Goal: Browse casually: Explore the website without a specific task or goal

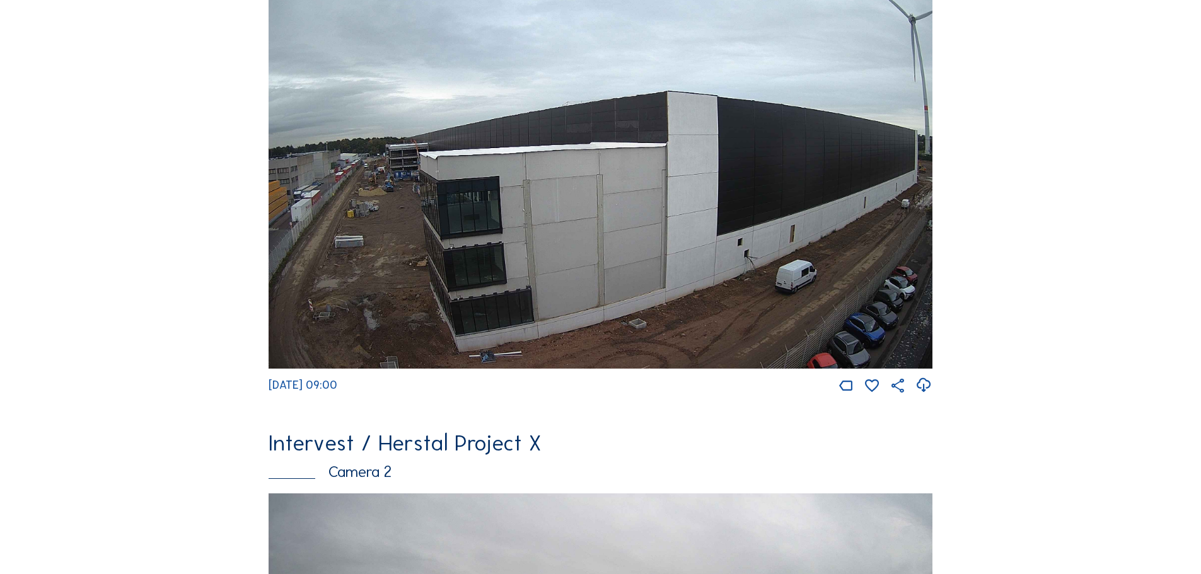
scroll to position [126, 0]
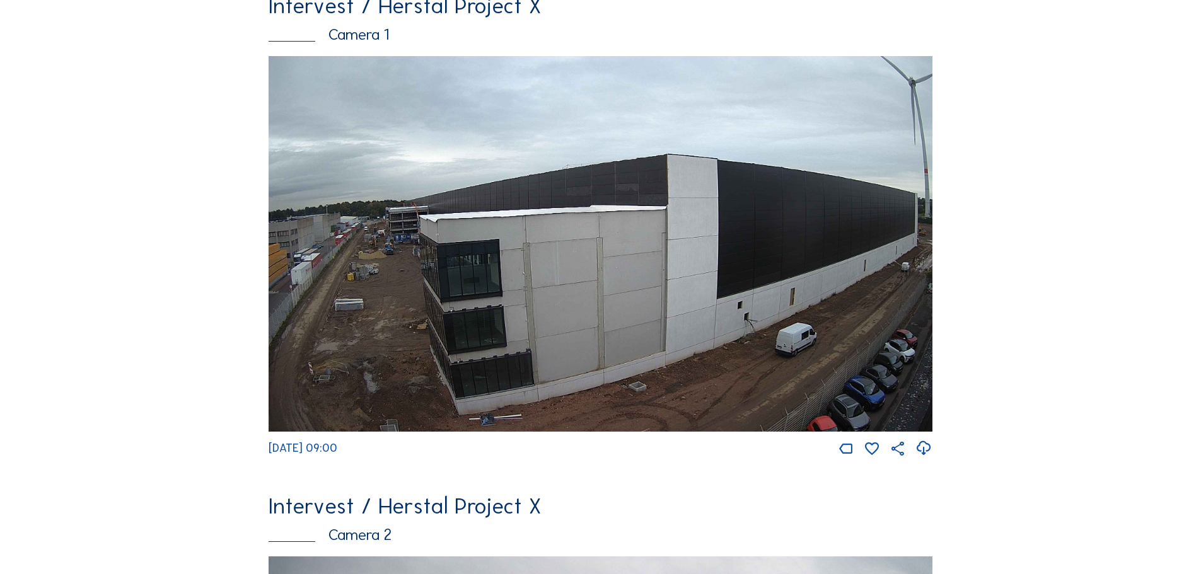
click at [348, 248] on img at bounding box center [600, 244] width 664 height 376
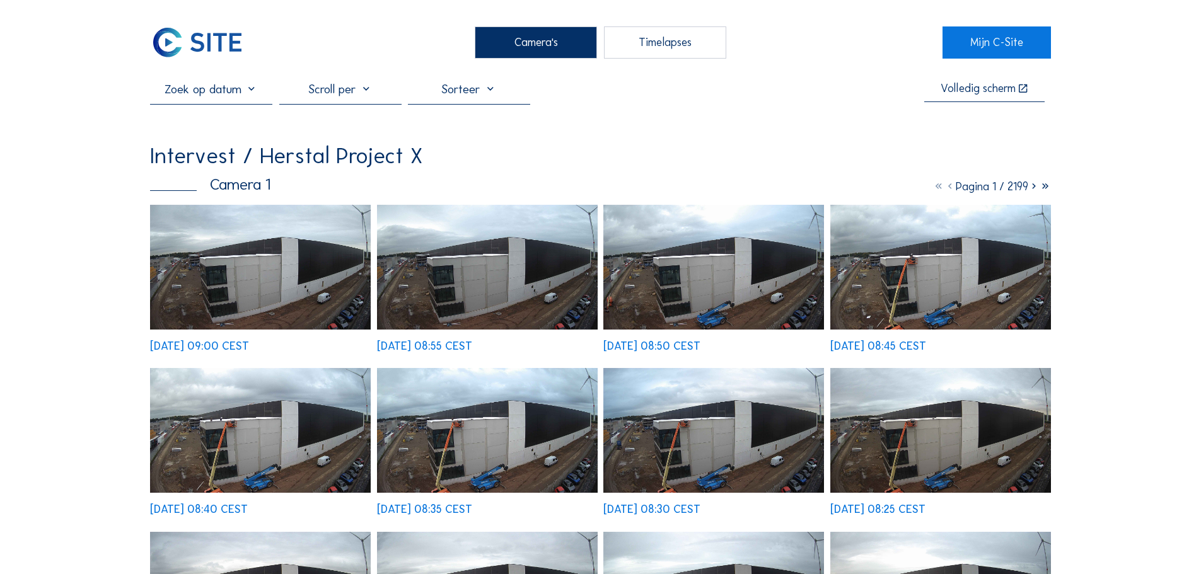
click at [237, 300] on img at bounding box center [260, 267] width 221 height 125
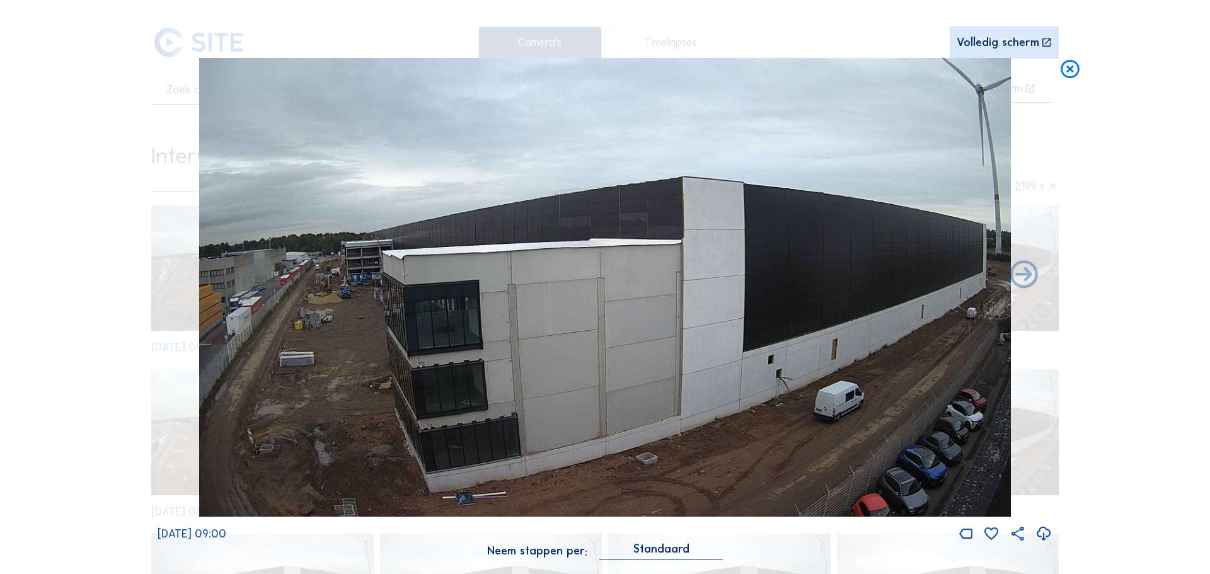
click at [1068, 66] on icon at bounding box center [1070, 69] width 23 height 23
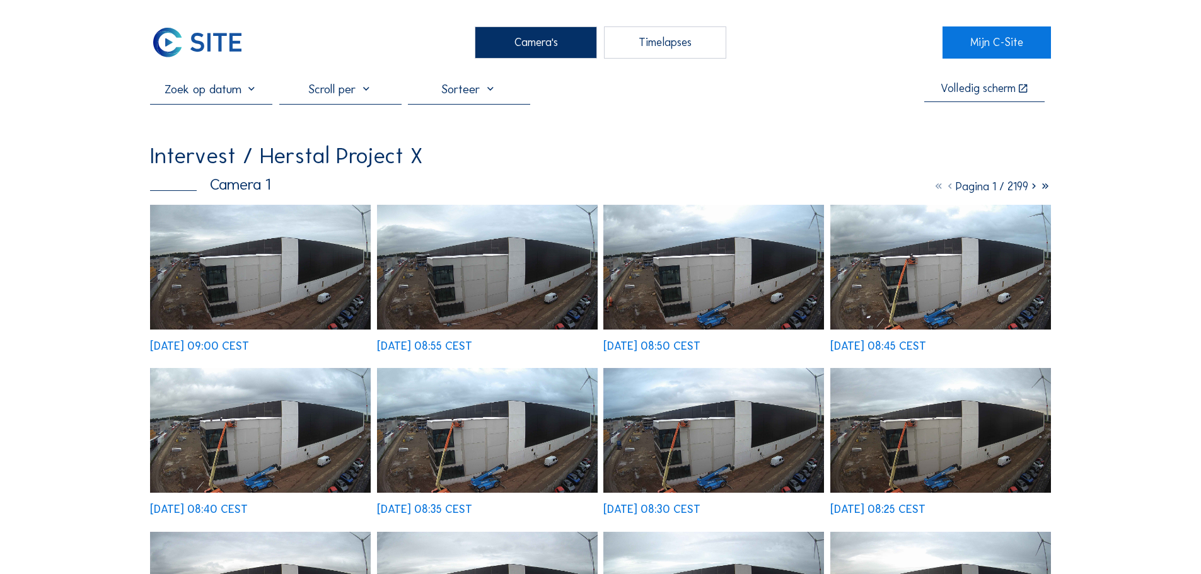
click at [538, 40] on div "Camera's" at bounding box center [536, 42] width 122 height 32
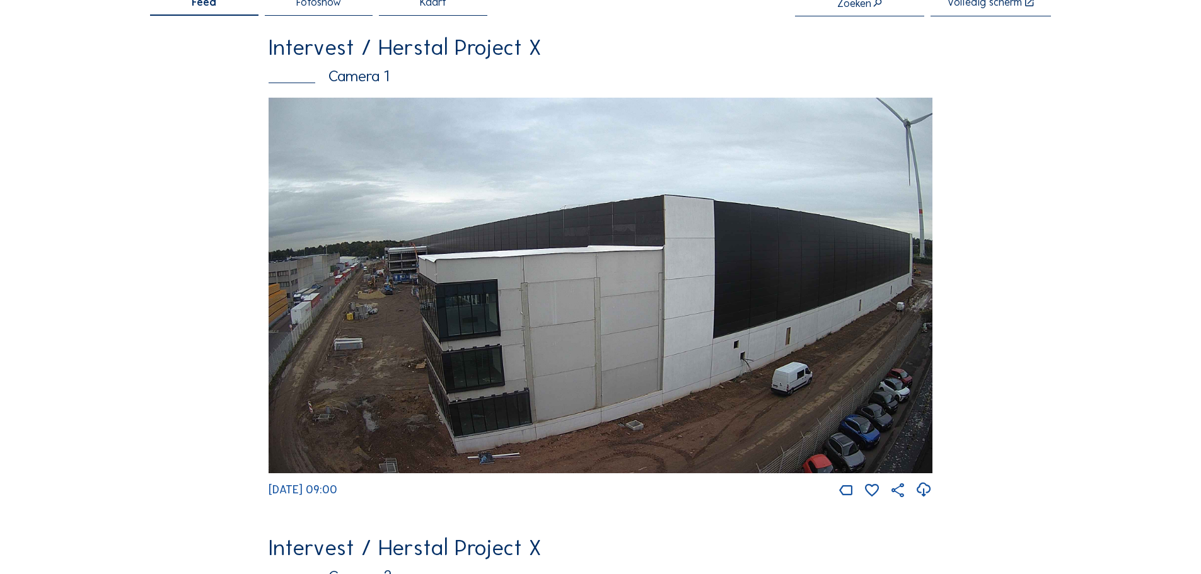
scroll to position [252, 0]
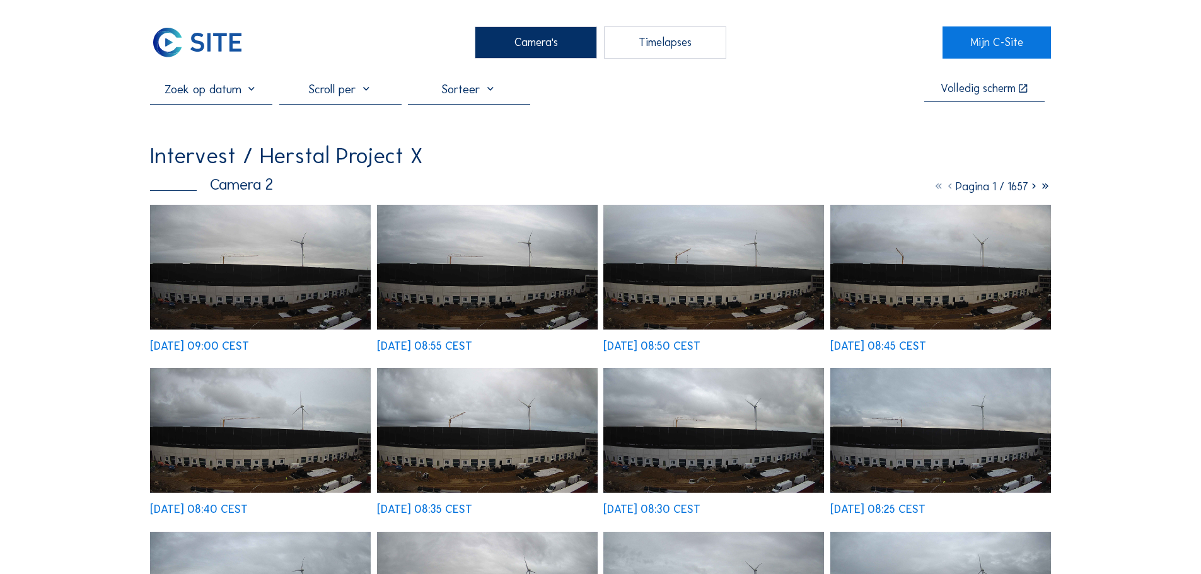
click at [257, 309] on img at bounding box center [260, 267] width 221 height 125
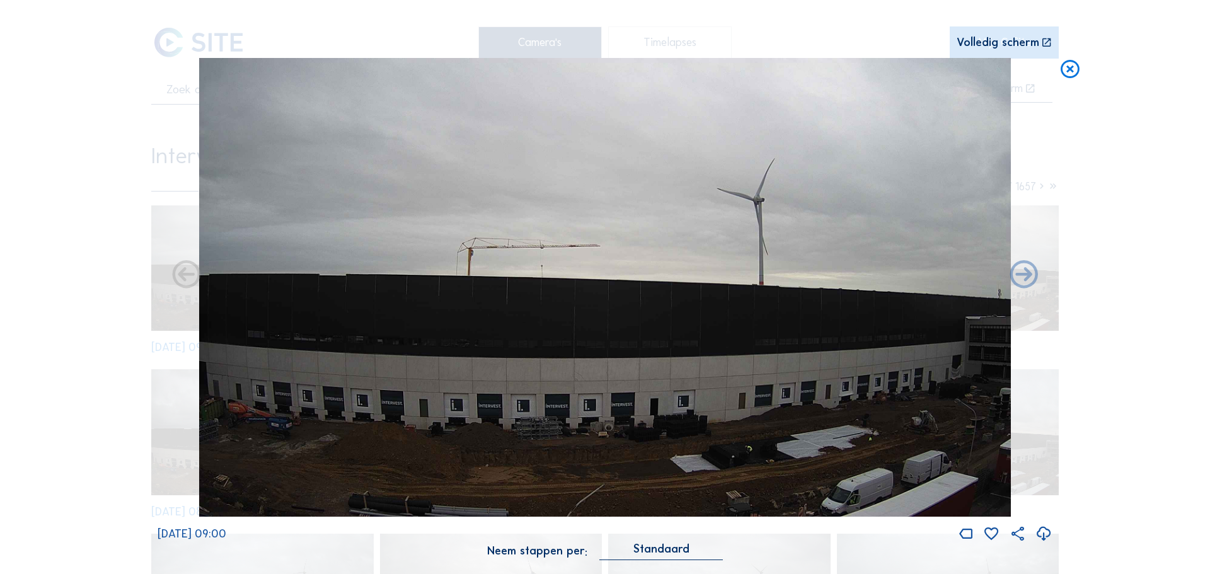
click at [466, 361] on img at bounding box center [605, 287] width 812 height 459
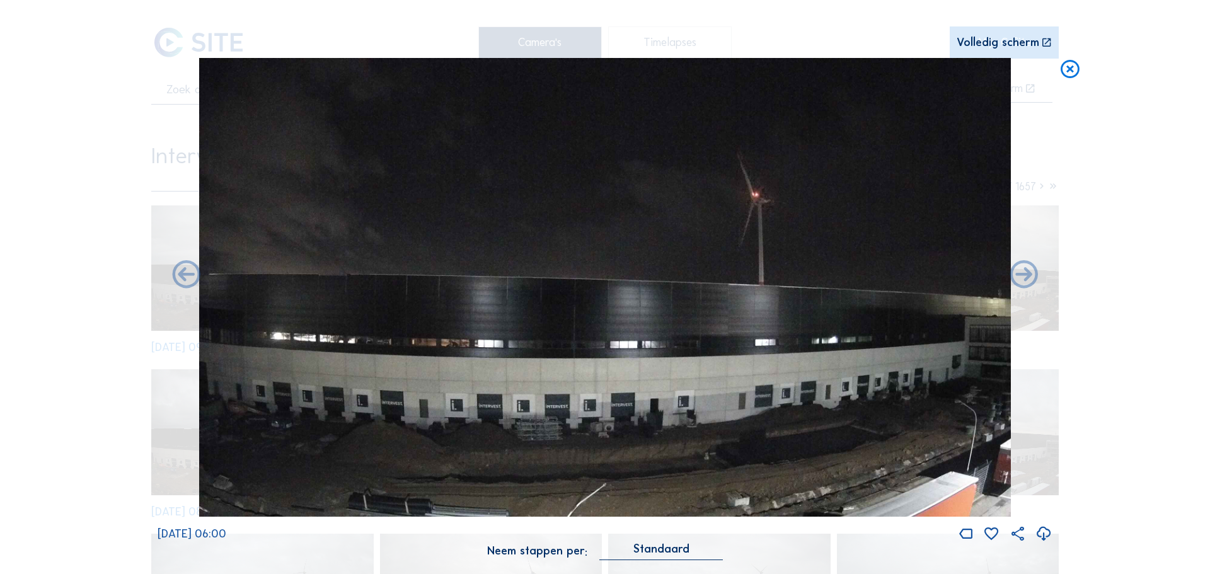
click at [1075, 74] on icon at bounding box center [1070, 69] width 23 height 23
